Goal: Transaction & Acquisition: Book appointment/travel/reservation

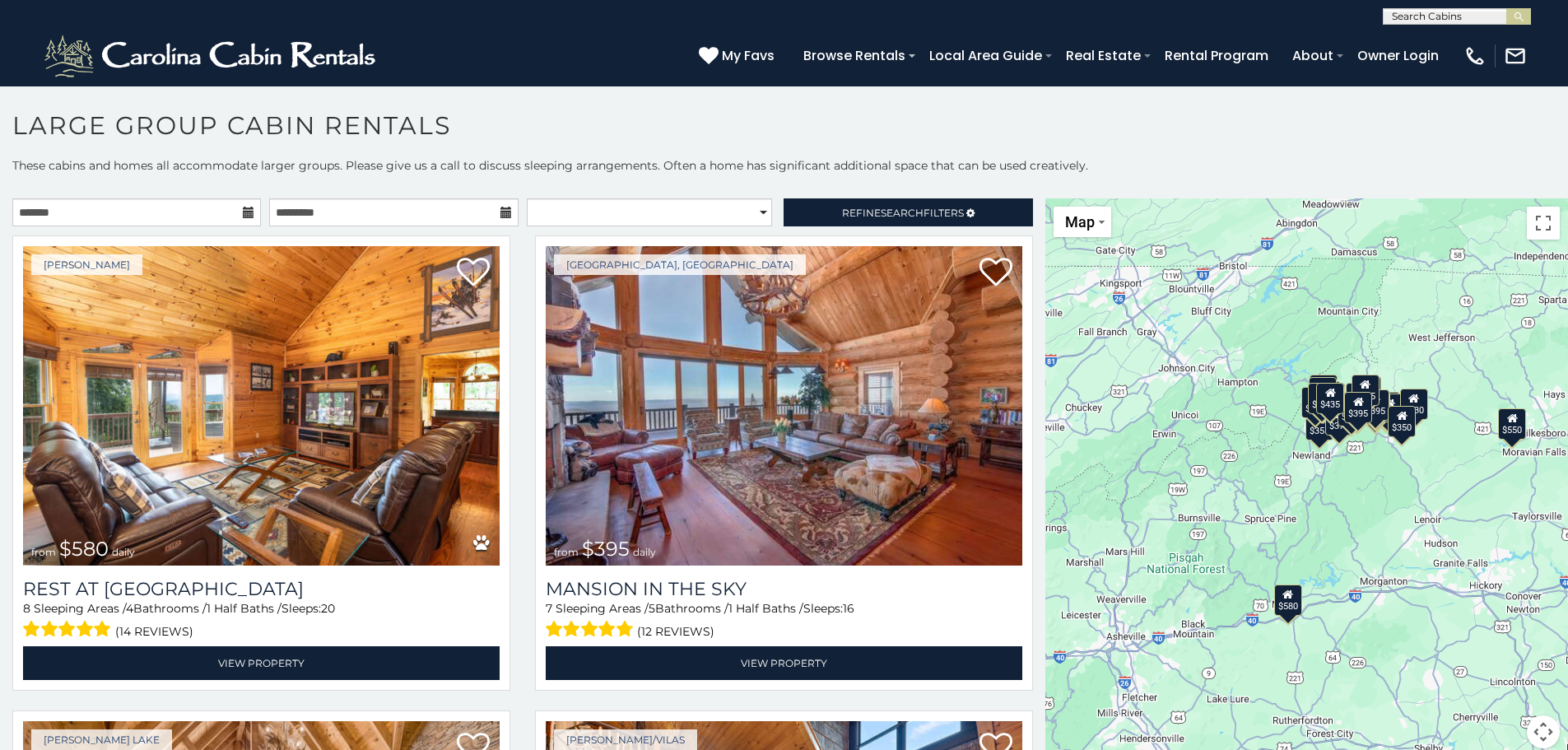
click at [245, 209] on icon at bounding box center [249, 213] width 12 height 12
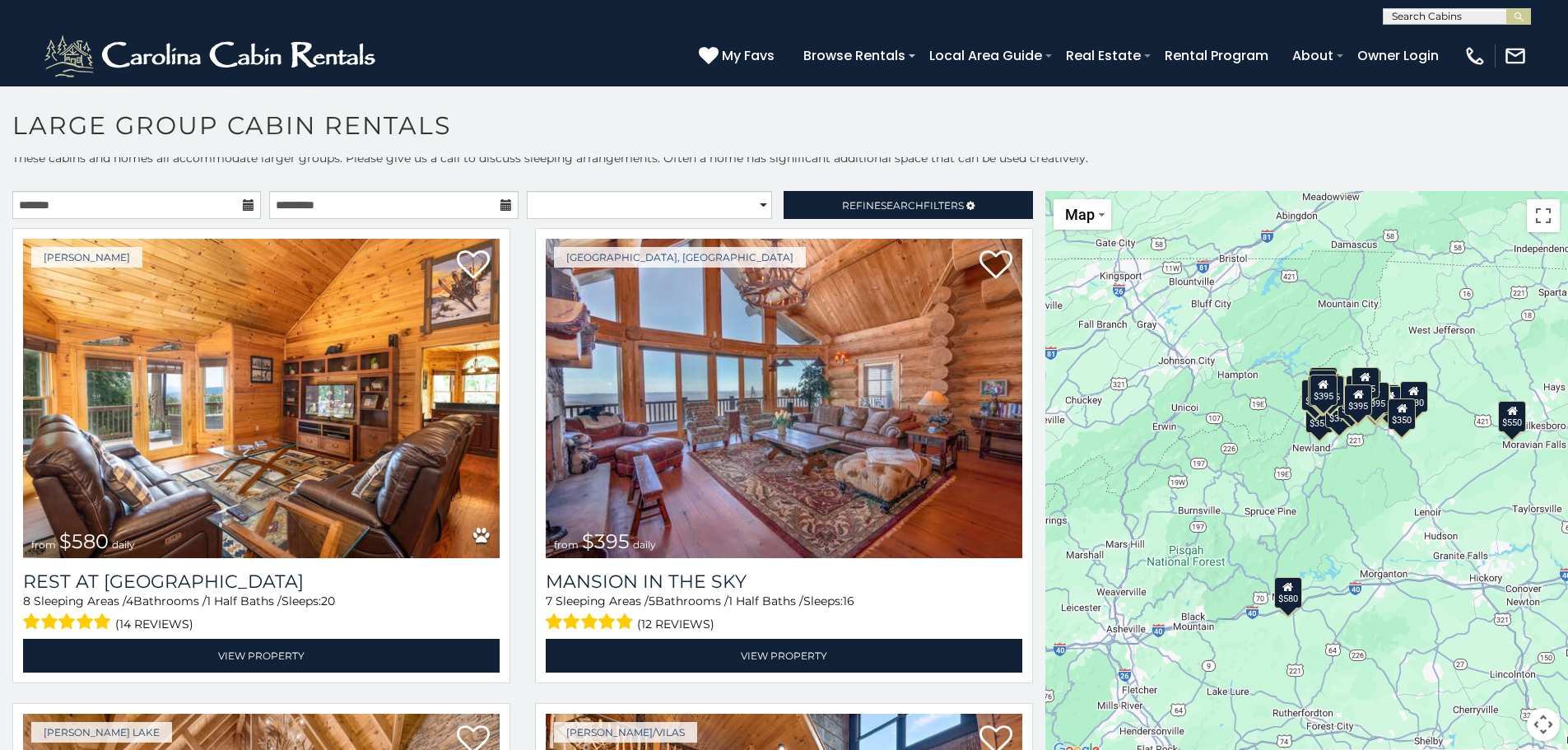
scroll to position [9, 0]
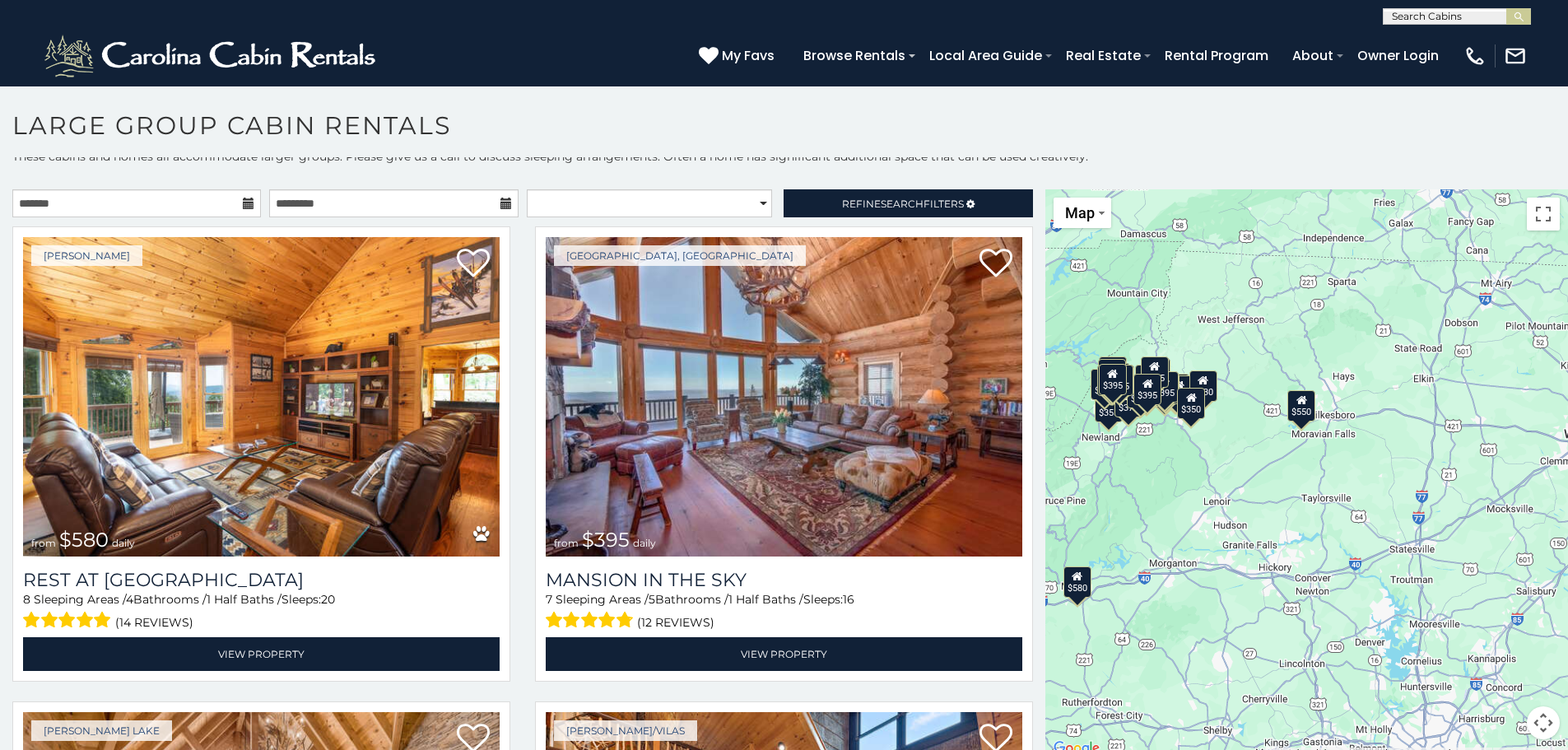
drag, startPoint x: 1424, startPoint y: 474, endPoint x: 1209, endPoint y: 463, distance: 215.3
click at [1209, 463] on div "$580 $395 $550 $349 $535 $480 $400 $325 $451 $460 $315 $230 $355 $650 $545 $695…" at bounding box center [1306, 474] width 522 height 570
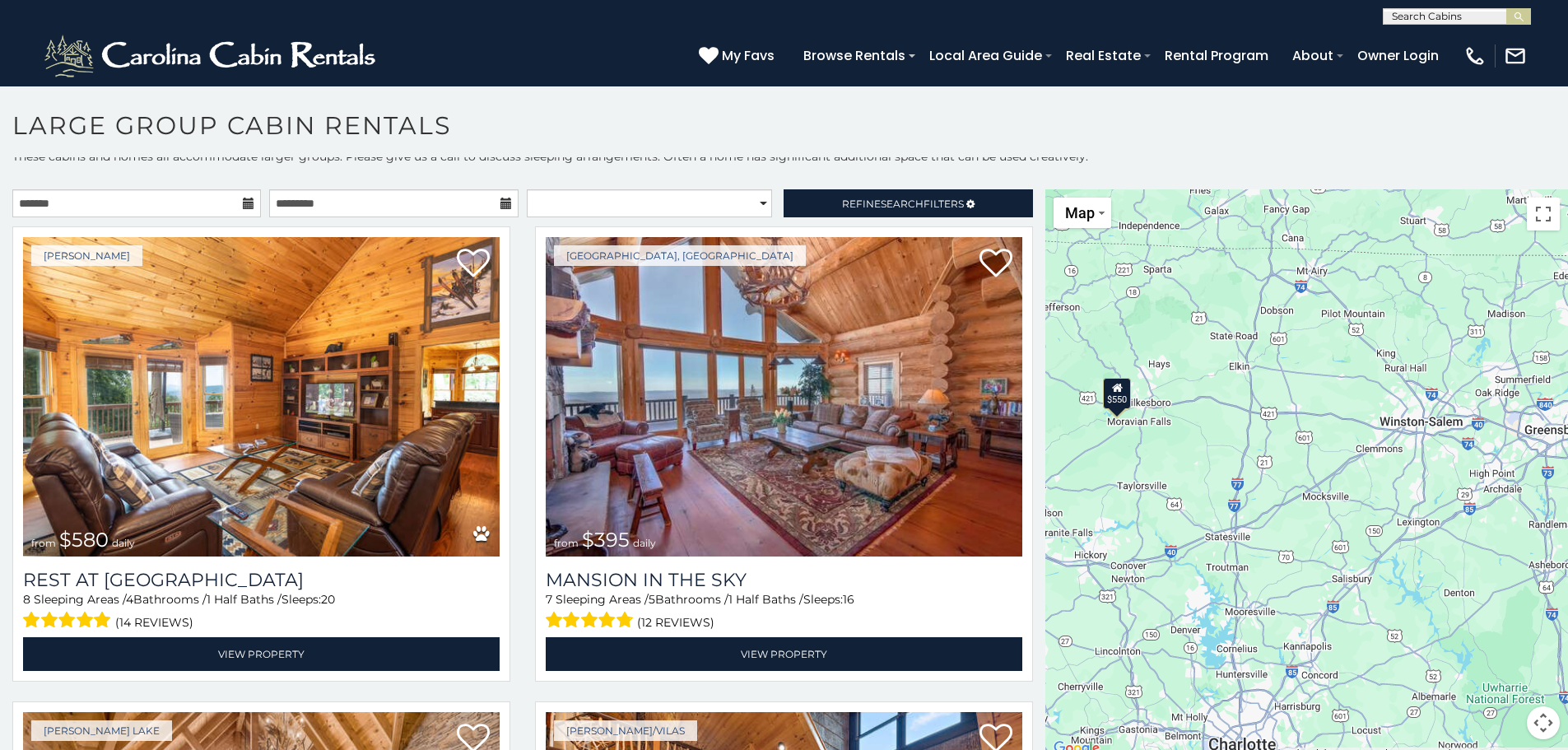
drag, startPoint x: 1409, startPoint y: 419, endPoint x: 1222, endPoint y: 407, distance: 187.4
click at [1222, 407] on div "$580 $395 $550 $349 $535 $480 $400 $325 $451 $460 $315 $230 $355 $650 $545 $695…" at bounding box center [1306, 474] width 522 height 570
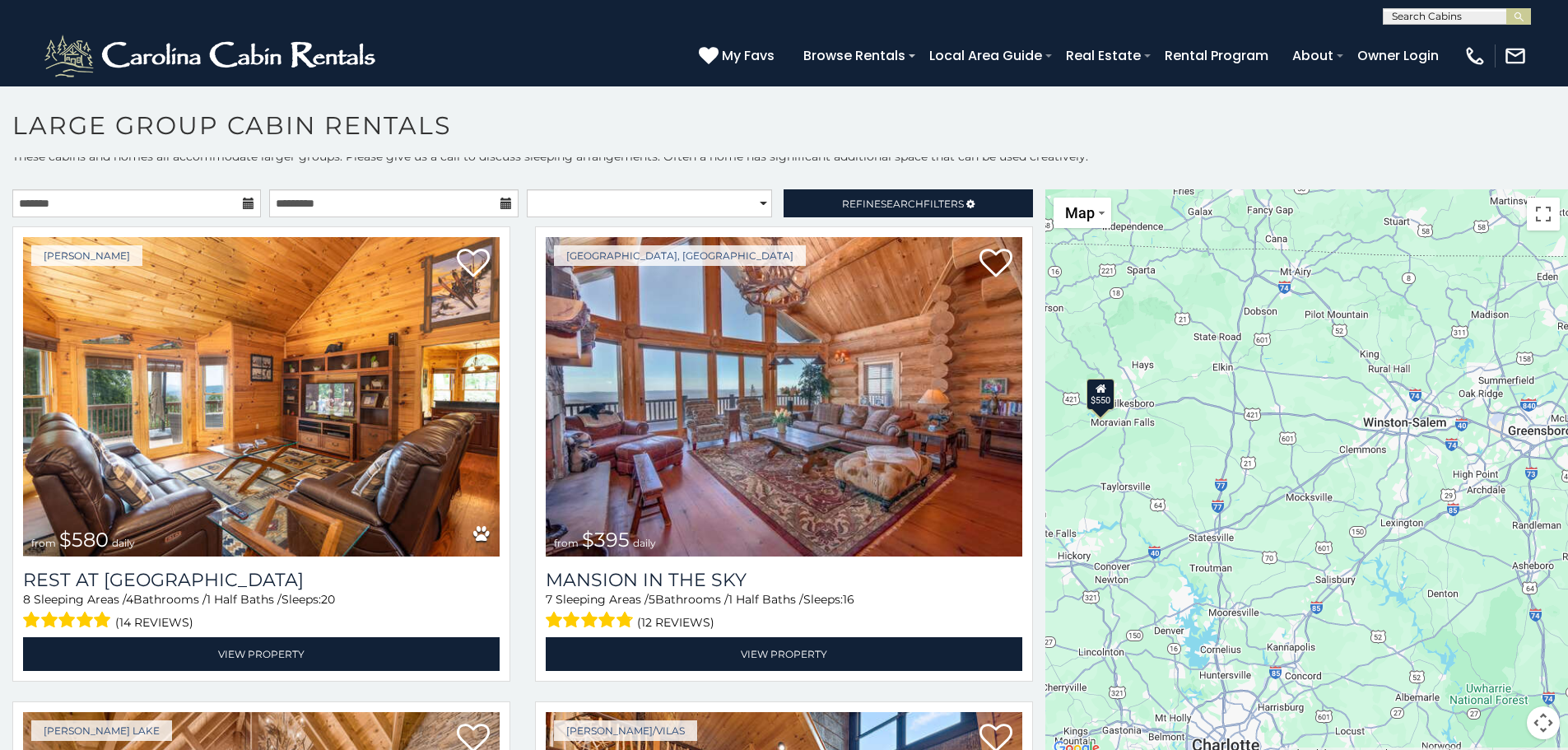
drag, startPoint x: 1445, startPoint y: 359, endPoint x: 1307, endPoint y: 390, distance: 141.4
click at [1307, 390] on div "$580 $395 $550 $349 $535 $480 $400 $325 $451 $460 $315 $230 $355 $650 $545 $695…" at bounding box center [1306, 474] width 522 height 570
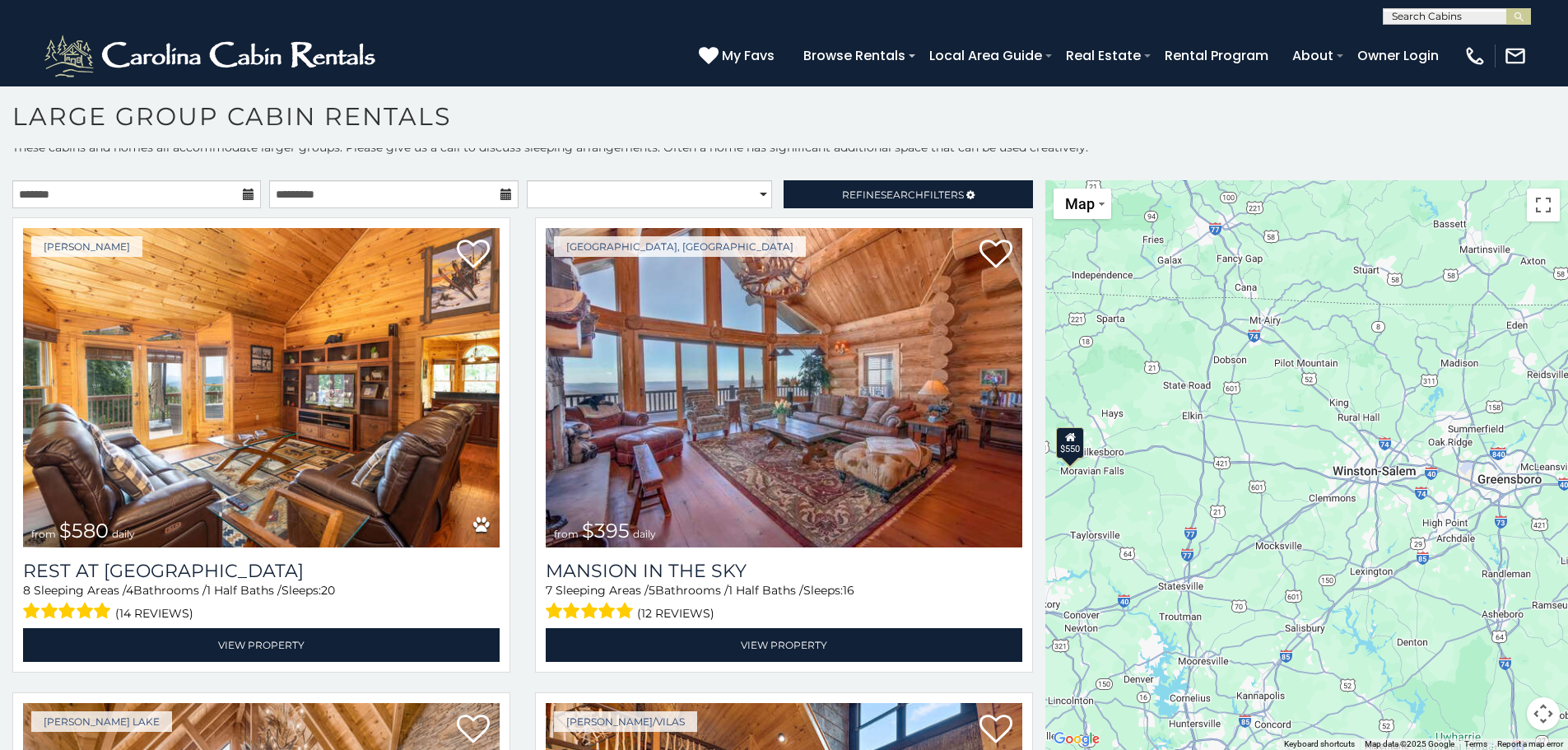
drag, startPoint x: 1295, startPoint y: 403, endPoint x: 1424, endPoint y: 398, distance: 129.1
click at [1500, 405] on div "$580 $395 $550 $349 $535 $480 $400 $325 $451 $460 $315 $230 $355 $650 $545 $695…" at bounding box center [1306, 465] width 522 height 570
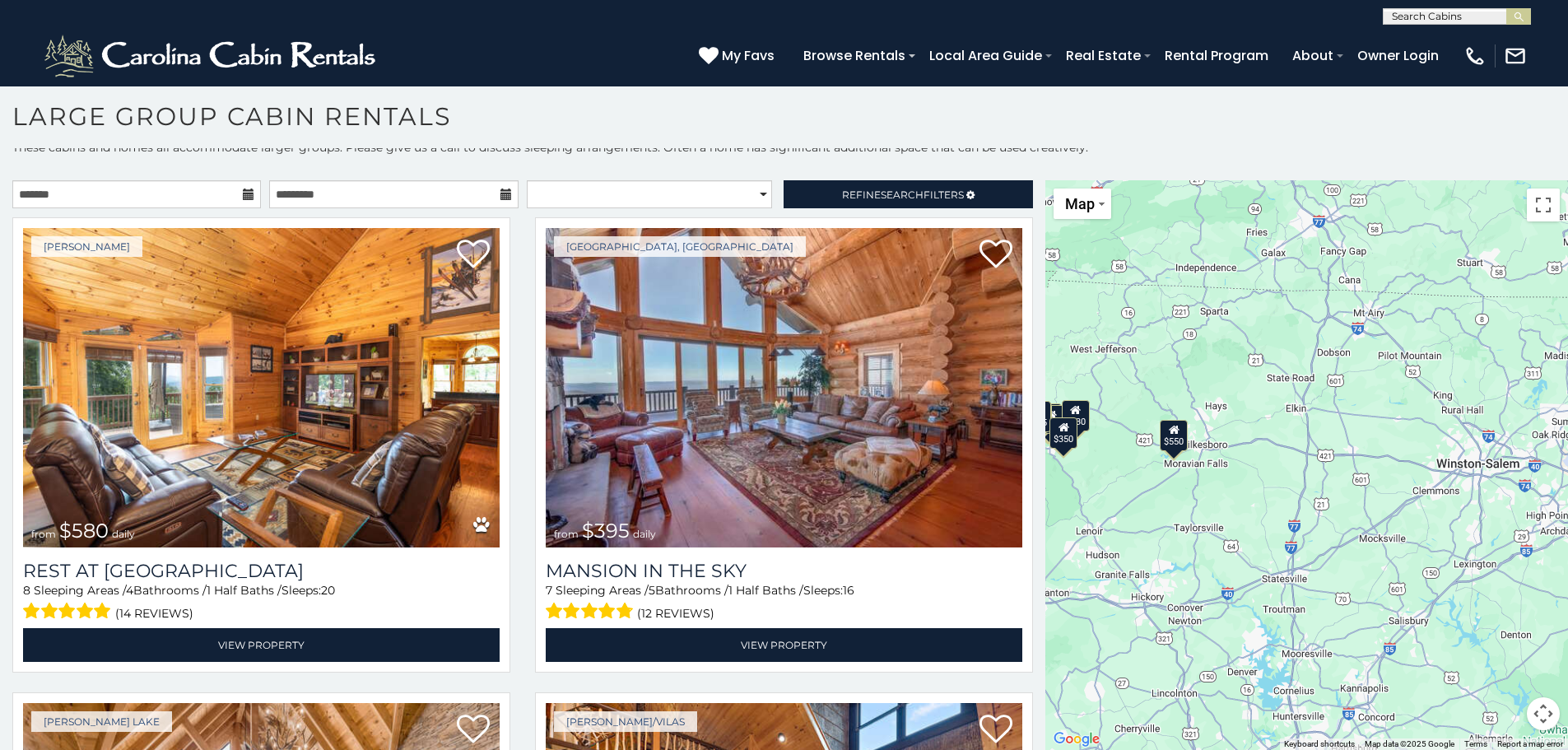
drag, startPoint x: 1362, startPoint y: 399, endPoint x: 1377, endPoint y: 399, distance: 15.0
click at [1375, 399] on div "$580 $395 $550 $349 $535 $480 $400 $325 $451 $460 $315 $230 $355 $650 $545 $695…" at bounding box center [1306, 465] width 522 height 570
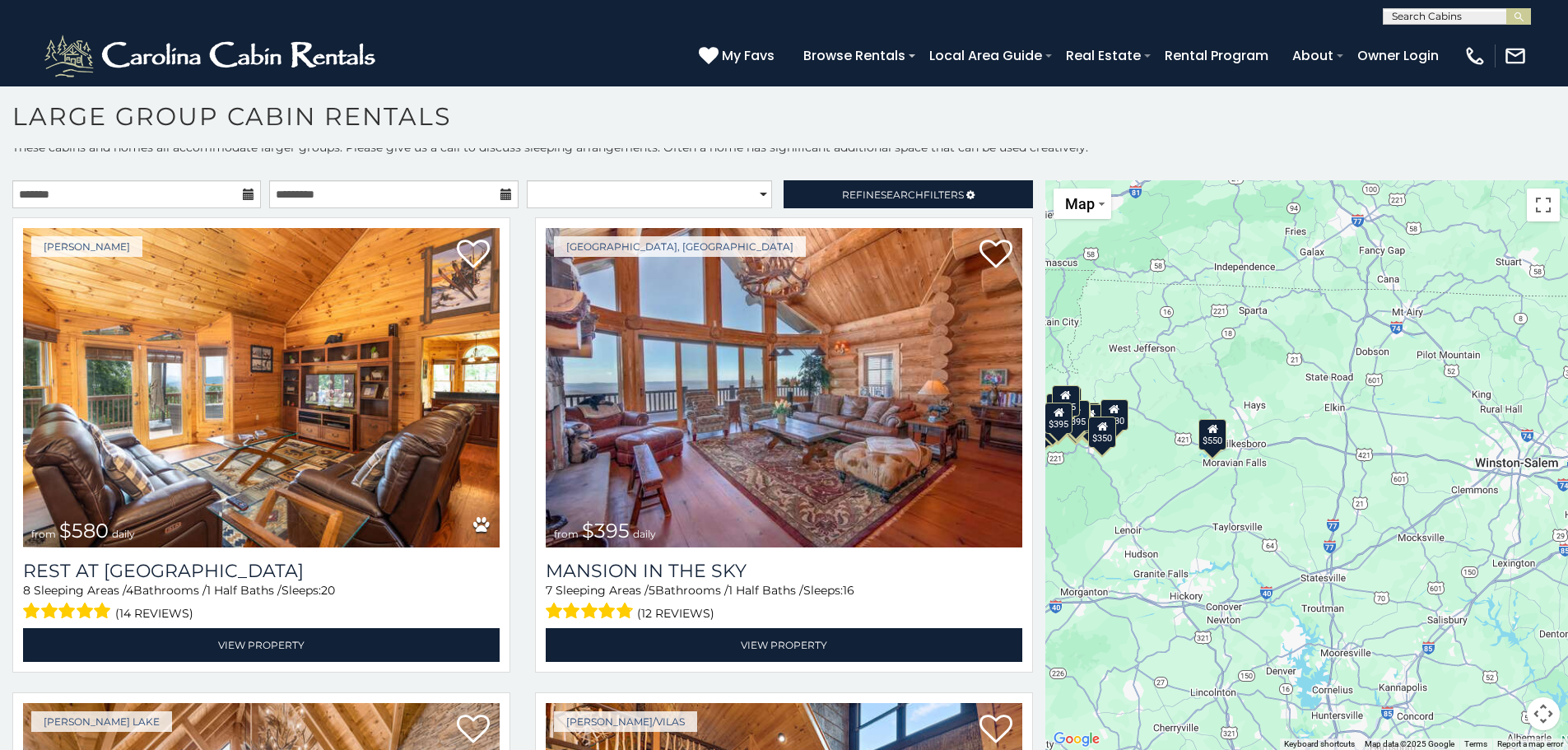
click at [1204, 436] on div "$550" at bounding box center [1212, 434] width 28 height 31
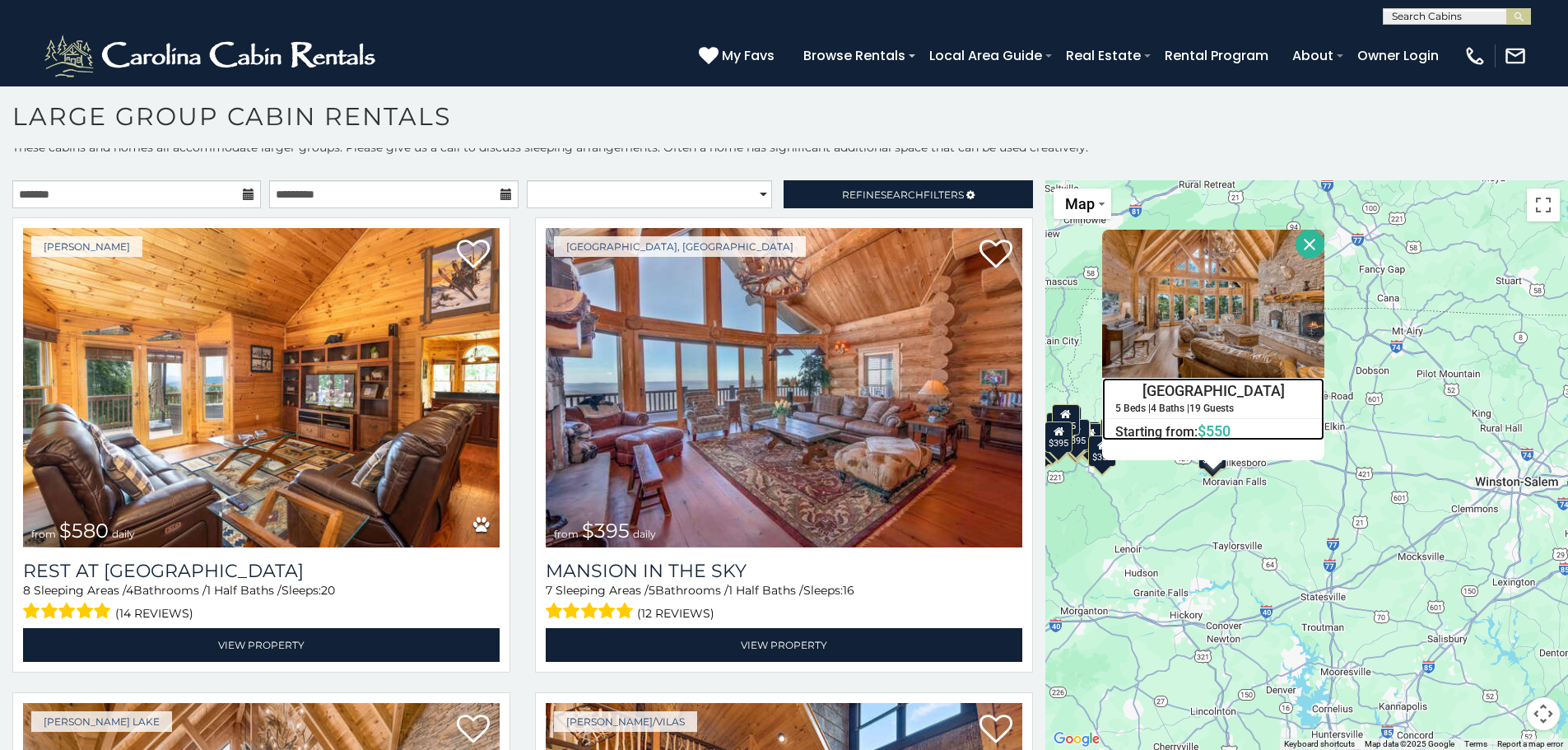
click at [1208, 428] on span "$550" at bounding box center [1213, 431] width 33 height 18
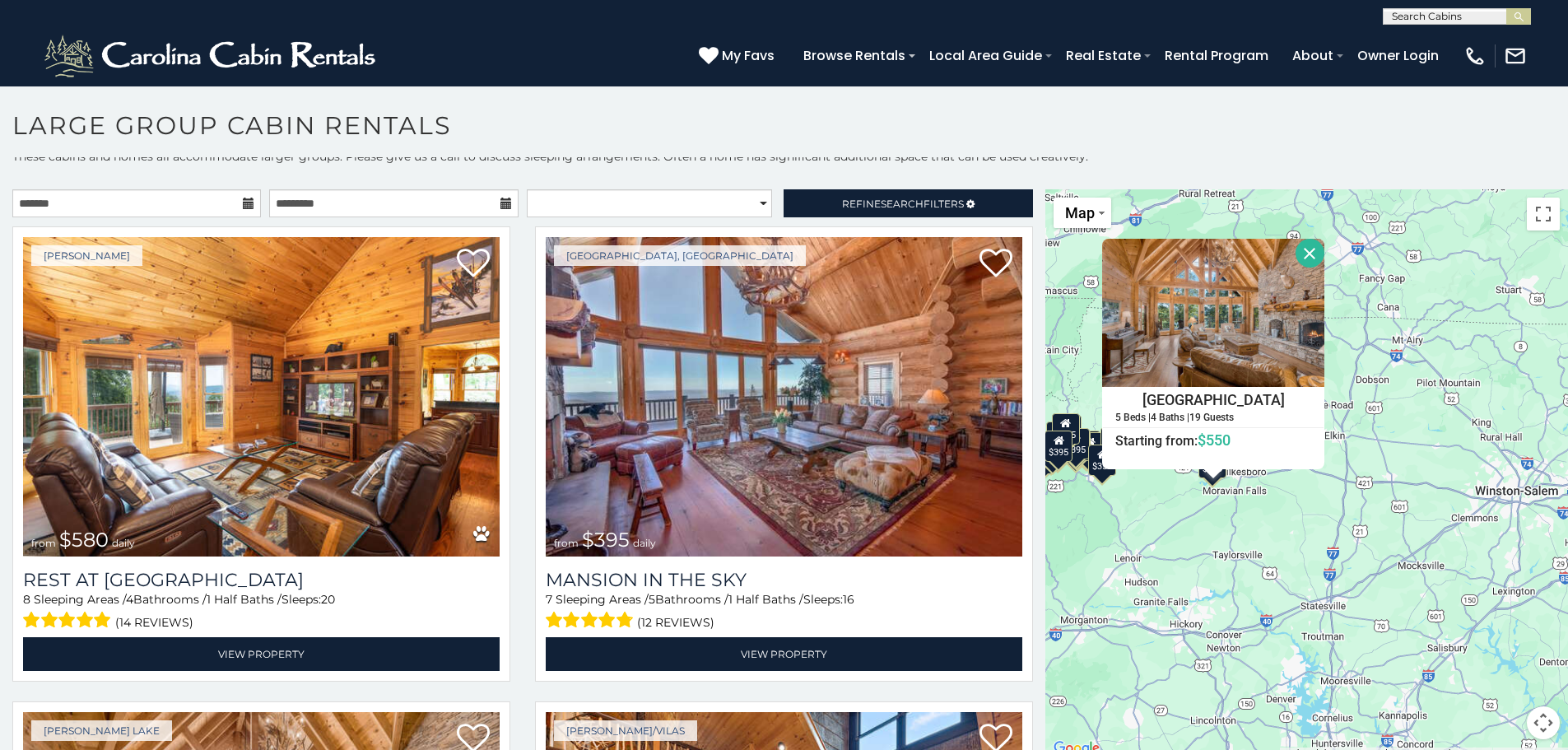
click at [665, 104] on section "**********" at bounding box center [784, 423] width 1568 height 673
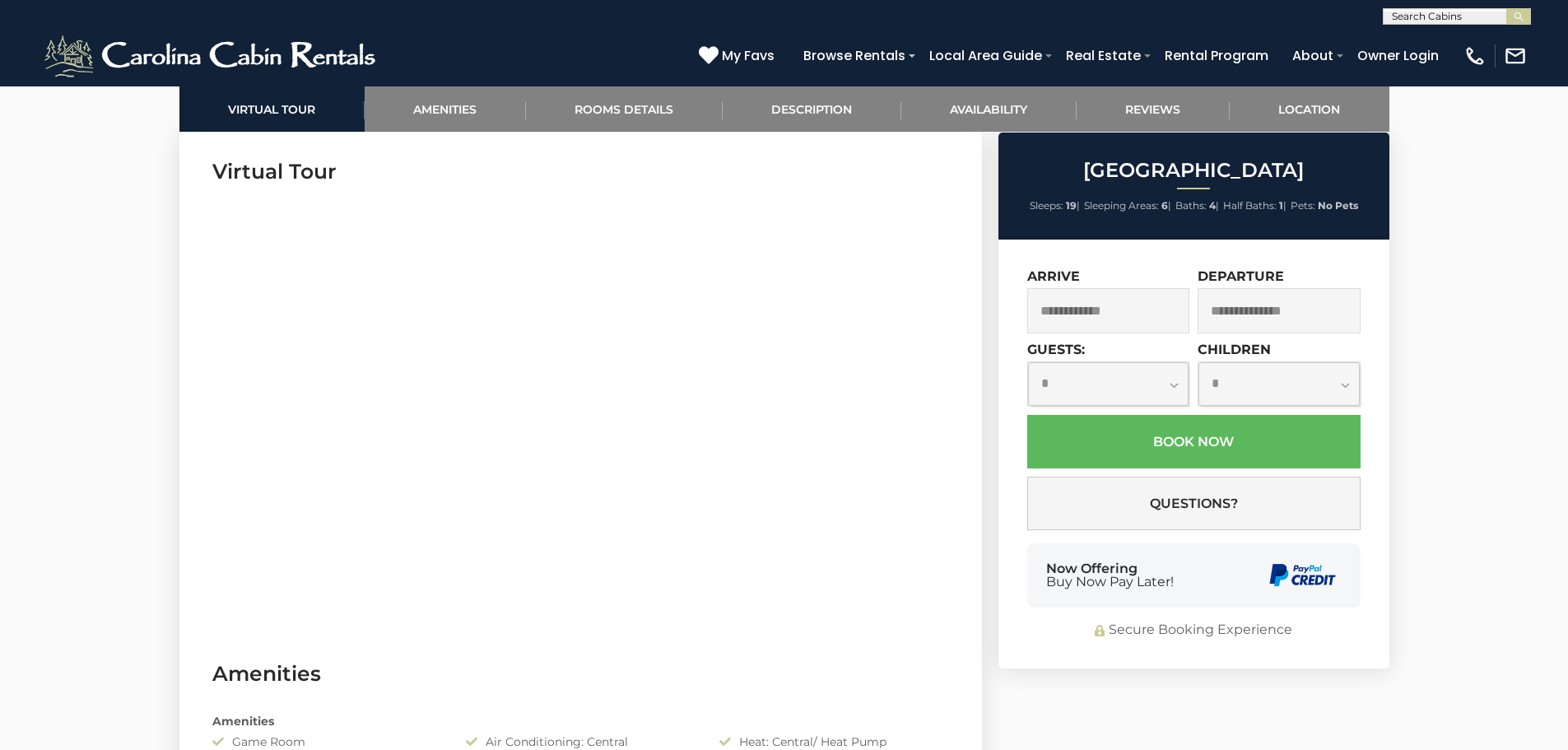
scroll to position [823, 0]
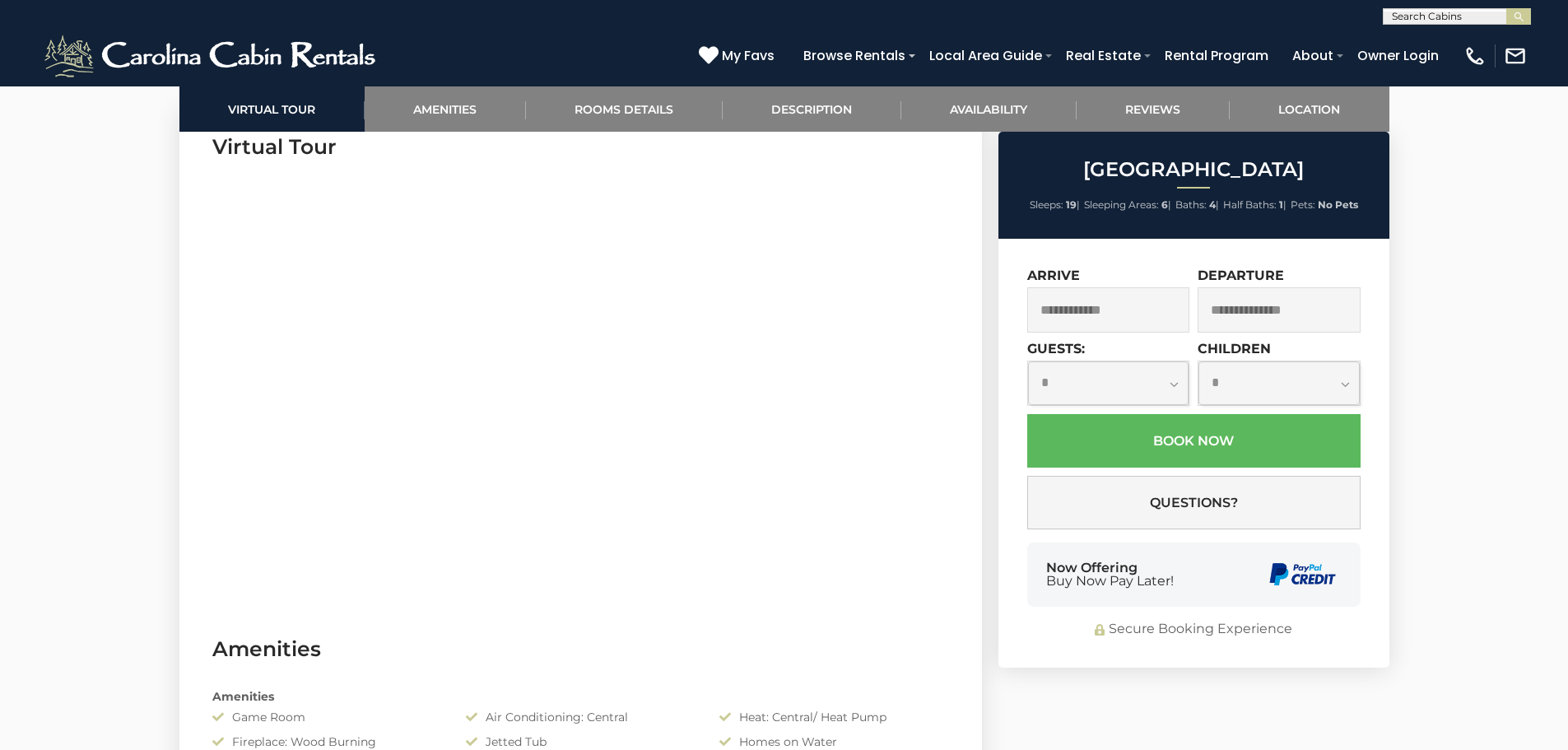
click at [1130, 309] on input "text" at bounding box center [1109, 310] width 163 height 45
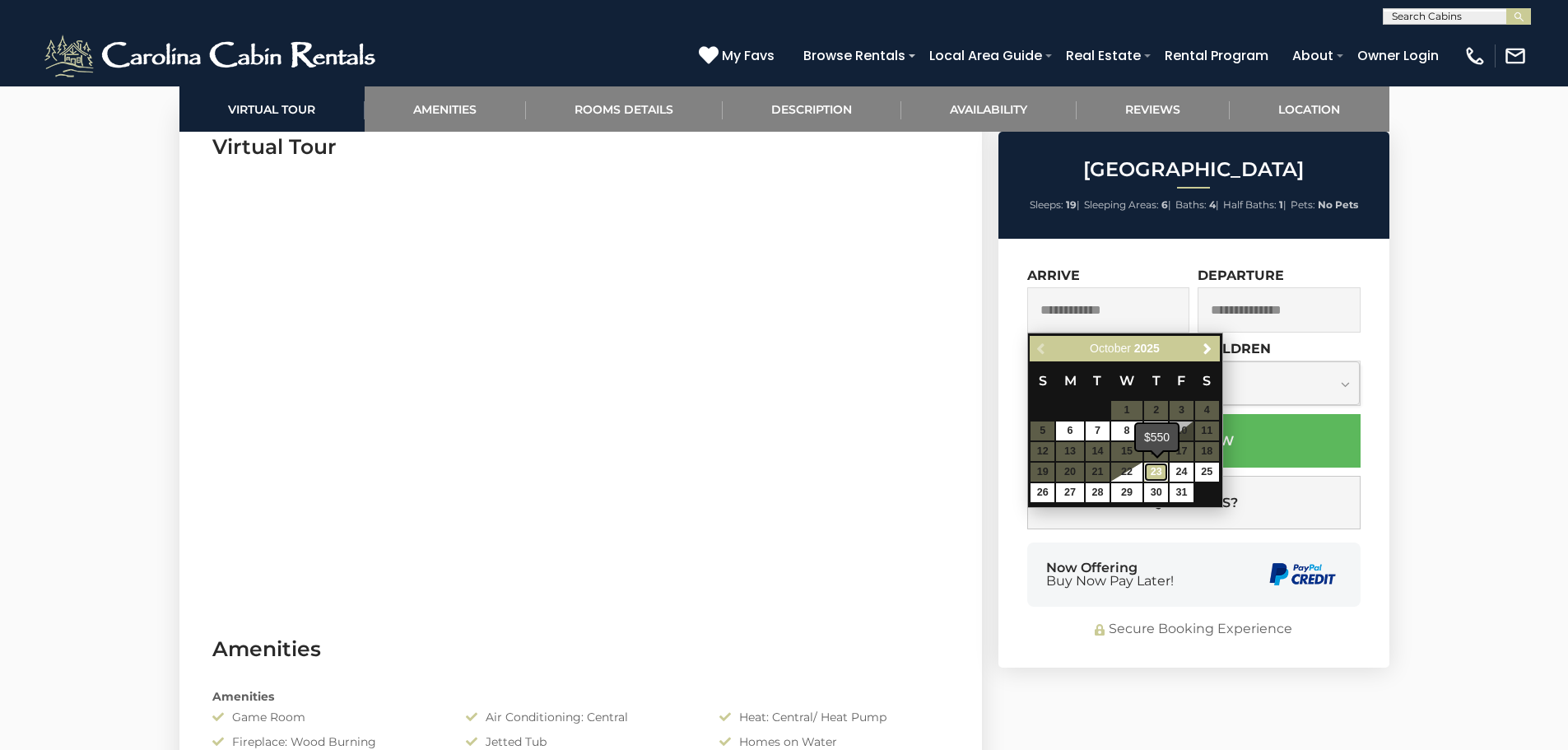
click at [1154, 469] on link "23" at bounding box center [1156, 472] width 24 height 19
type input "**********"
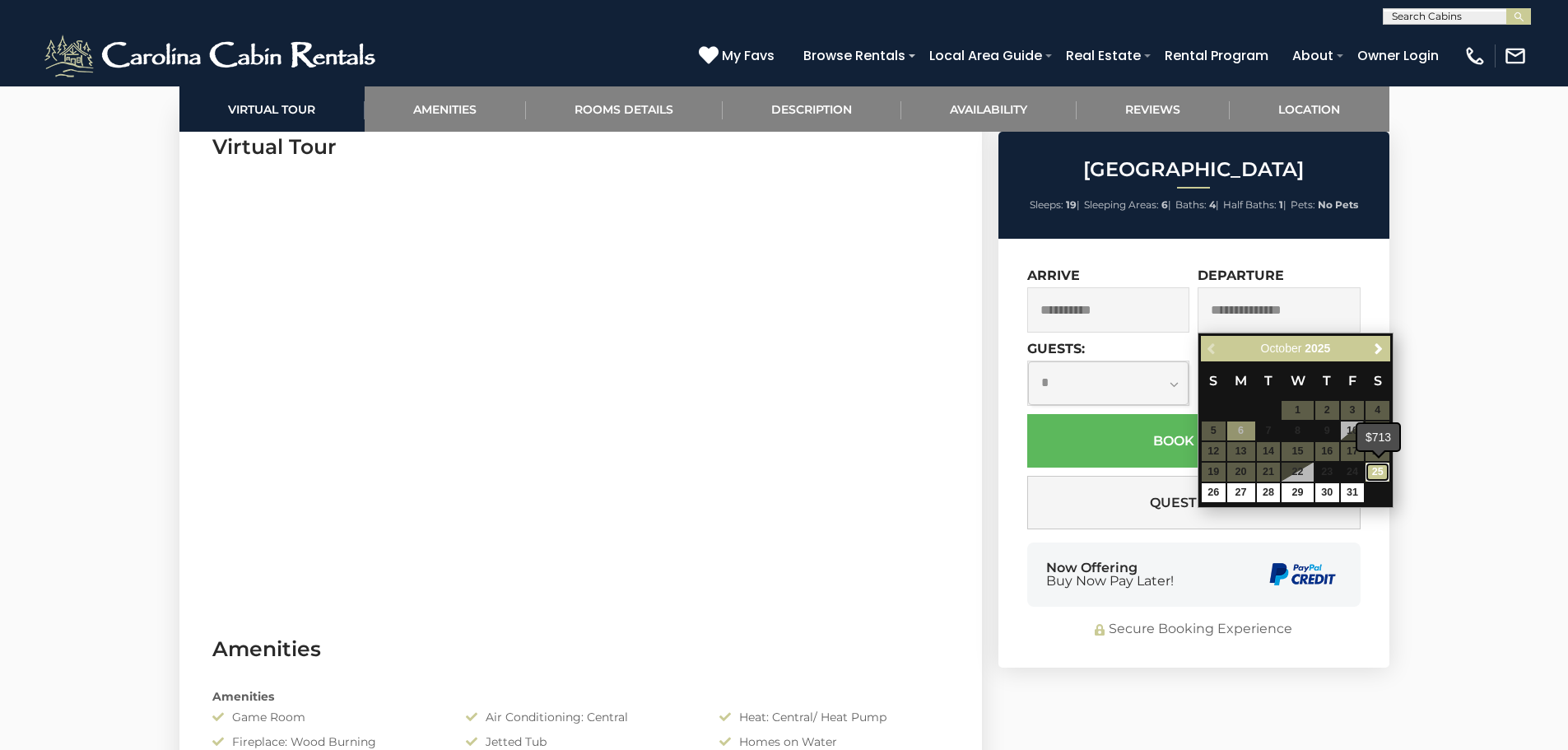
click at [1385, 471] on link "25" at bounding box center [1377, 472] width 24 height 19
type input "**********"
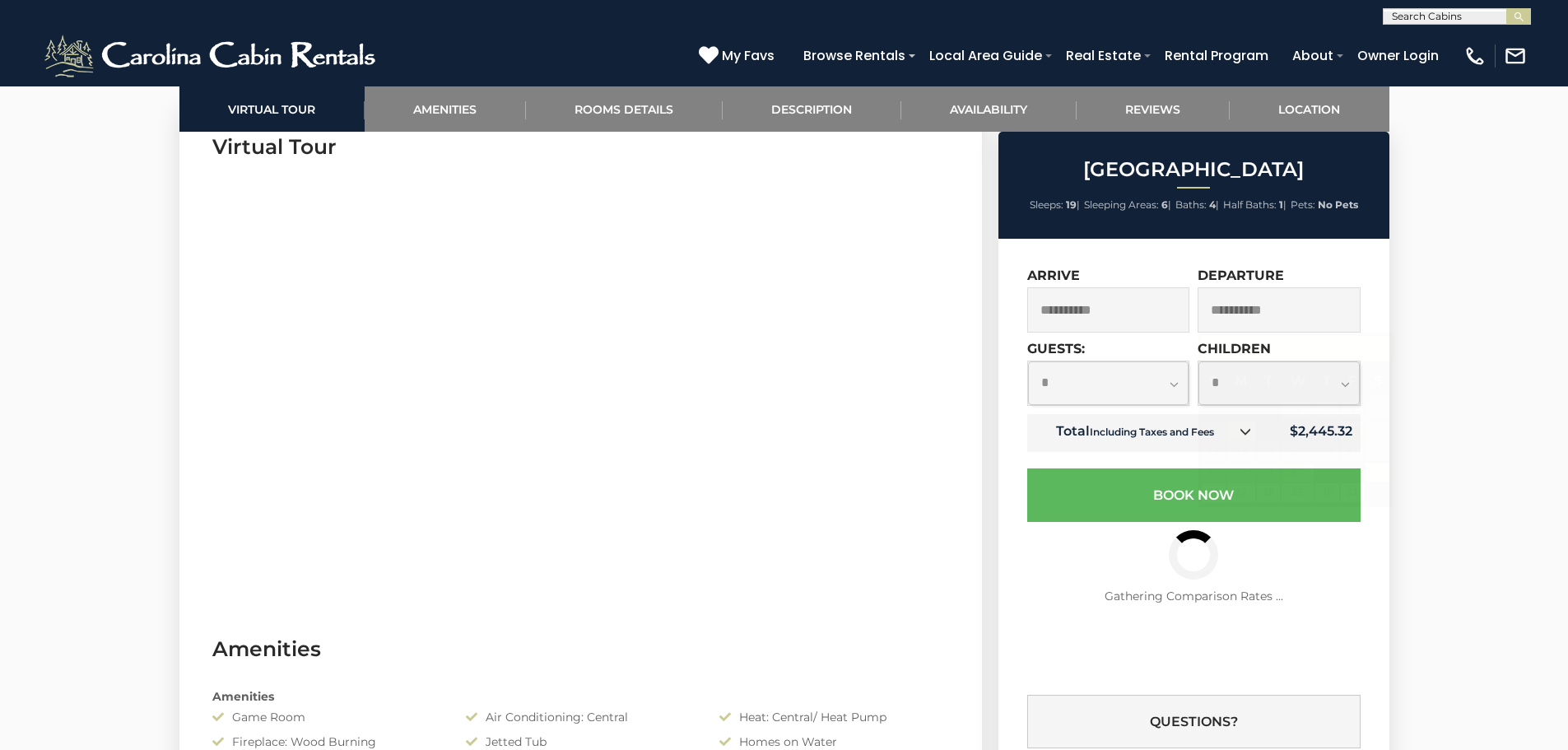
click at [1250, 312] on input "**********" at bounding box center [1279, 310] width 163 height 45
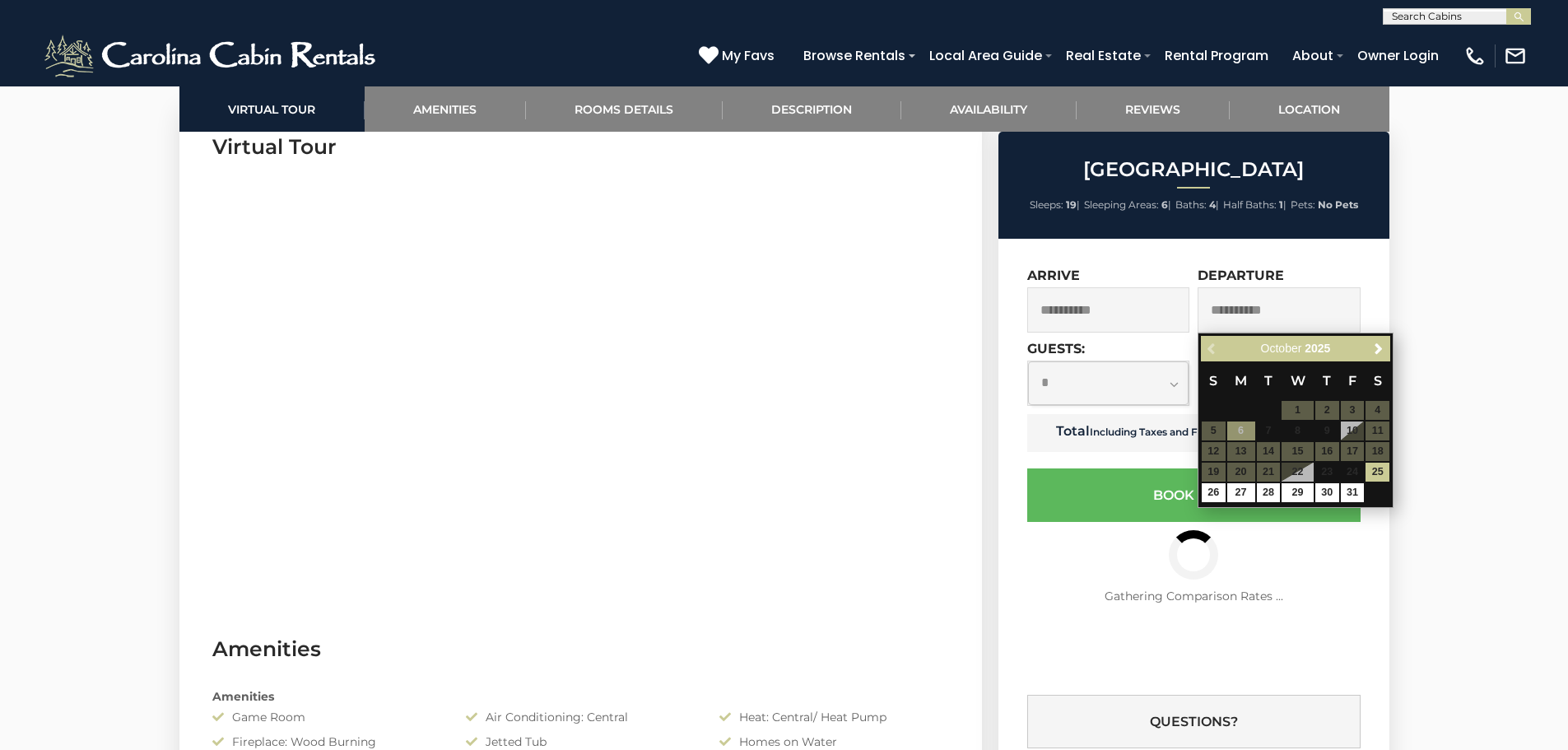
click at [1350, 472] on table "S M T W T F S 1 2 3 4 5 6 7 8 9 10 11 12 13 14 15 16 17 18 19 20 21 22 23 24 25…" at bounding box center [1295, 432] width 189 height 141
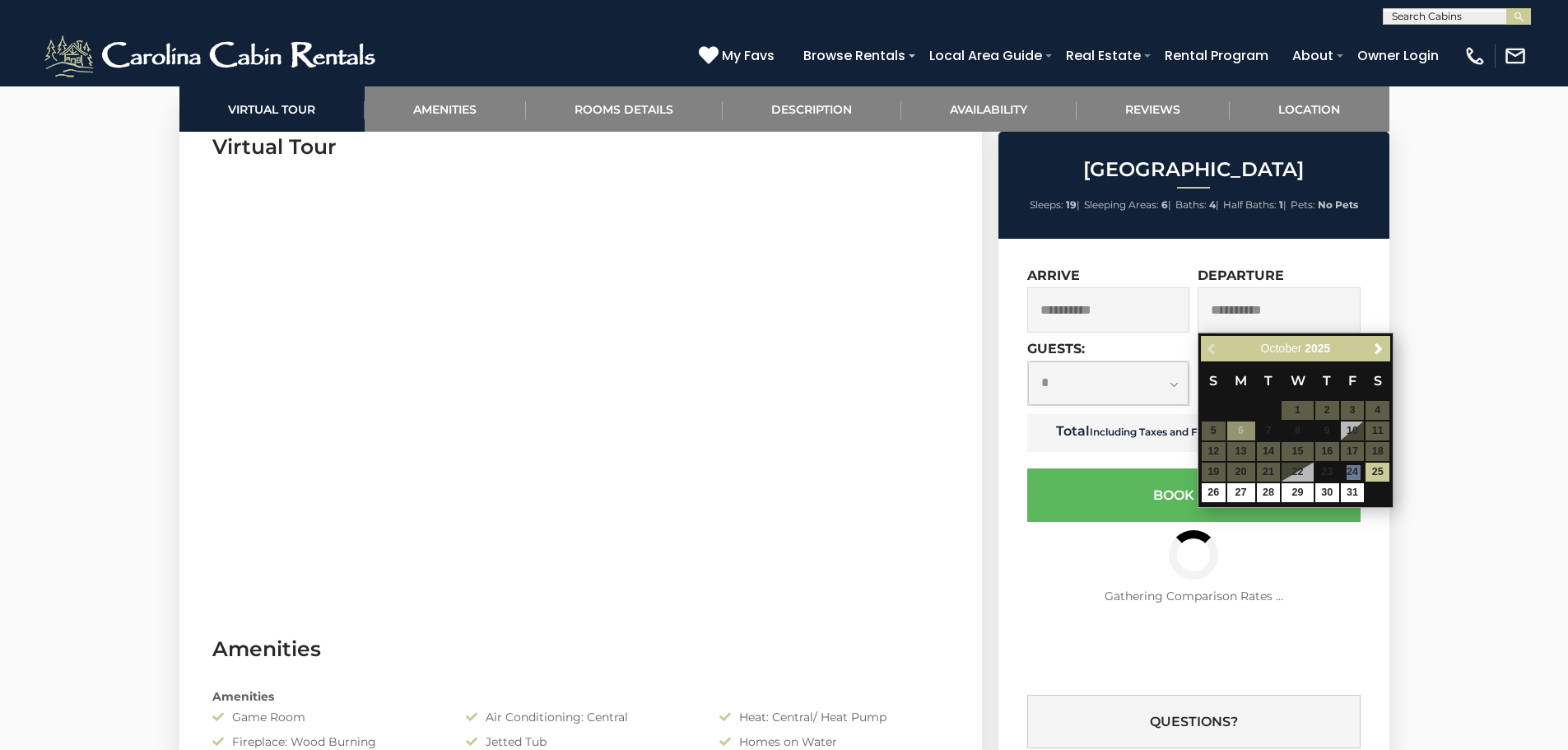
click at [1350, 472] on table "S M T W T F S 1 2 3 4 5 6 7 8 9 10 11 12 13 14 15 16 17 18 19 20 21 22 23 24 25…" at bounding box center [1295, 432] width 189 height 141
click at [1351, 472] on table "S M T W T F S 1 2 3 4 5 6 7 8 9 10 11 12 13 14 15 16 17 18 19 20 21 22 23 24 25…" at bounding box center [1295, 432] width 189 height 141
click at [1351, 471] on table "S M T W T F S 1 2 3 4 5 6 7 8 9 10 11 12 13 14 15 16 17 18 19 20 21 22 23 24 25…" at bounding box center [1295, 432] width 189 height 141
